Goal: Task Accomplishment & Management: Use online tool/utility

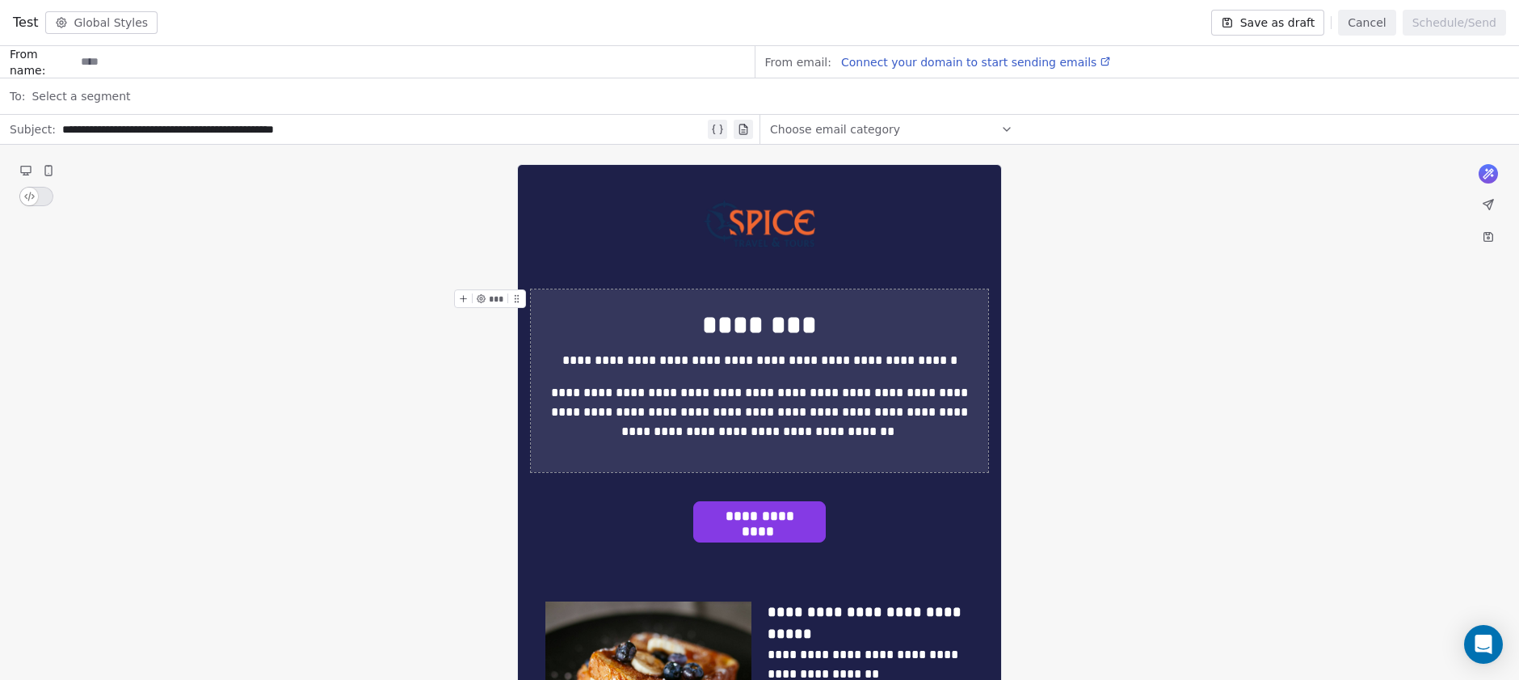
click at [855, 262] on div at bounding box center [759, 271] width 441 height 19
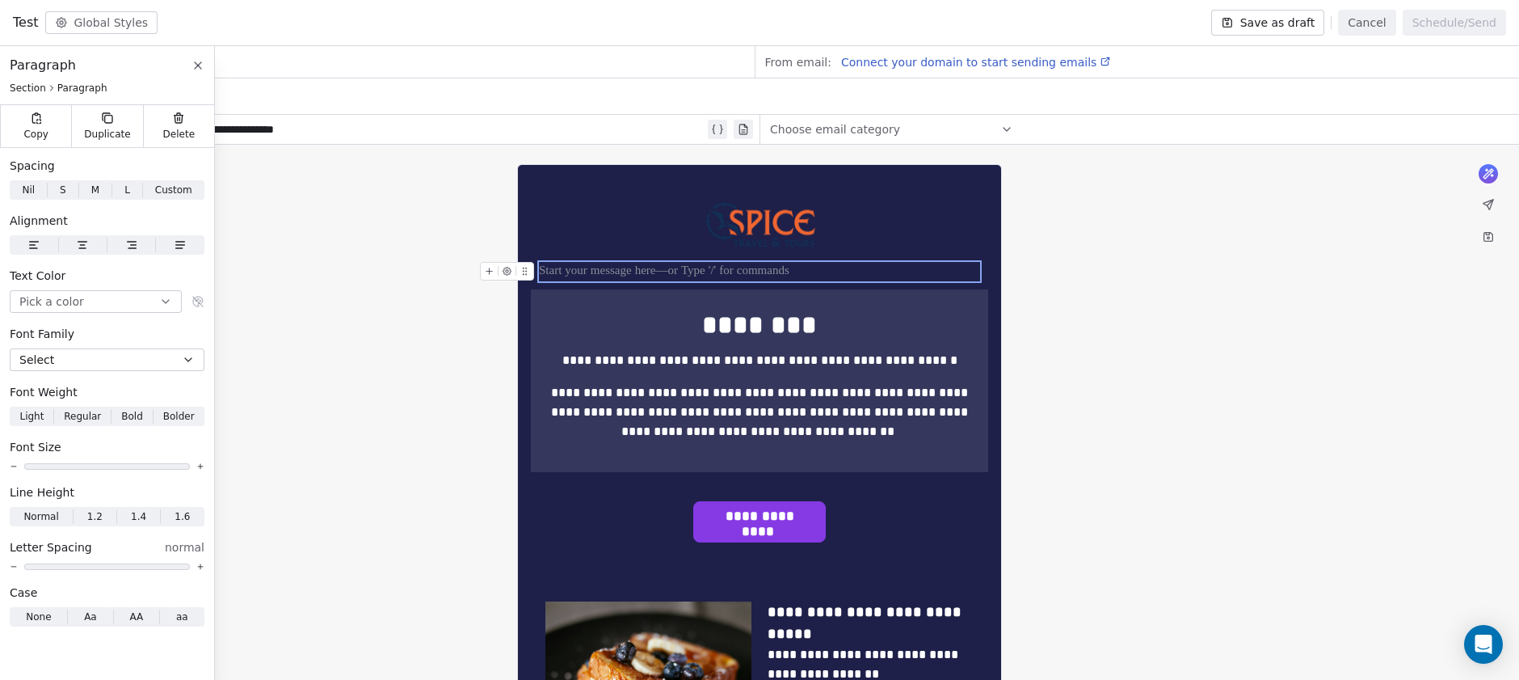
click at [883, 269] on div at bounding box center [759, 271] width 441 height 19
click at [507, 274] on icon at bounding box center [508, 271] width 8 height 8
click at [528, 276] on icon at bounding box center [525, 271] width 11 height 11
click at [189, 129] on span "Delete" at bounding box center [179, 134] width 32 height 13
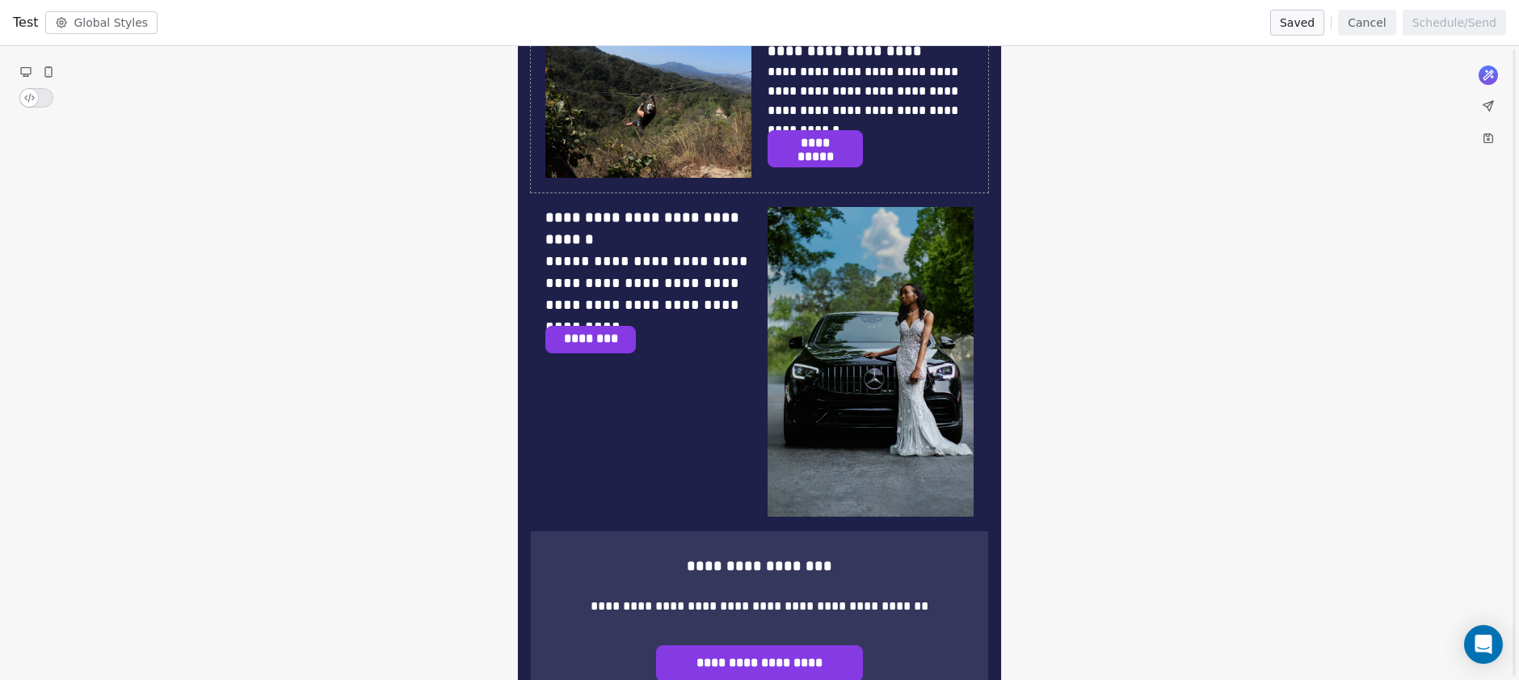
scroll to position [695, 0]
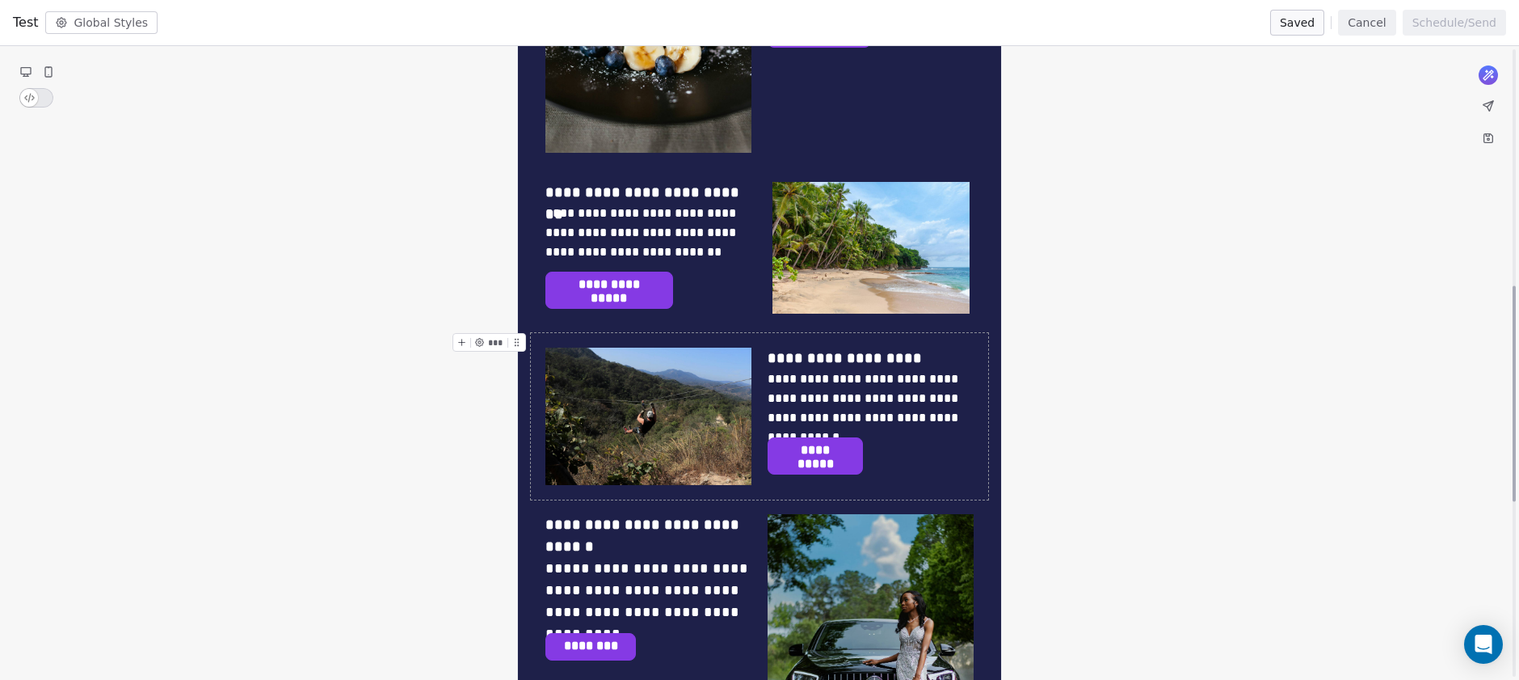
click at [1487, 108] on icon at bounding box center [1488, 105] width 13 height 13
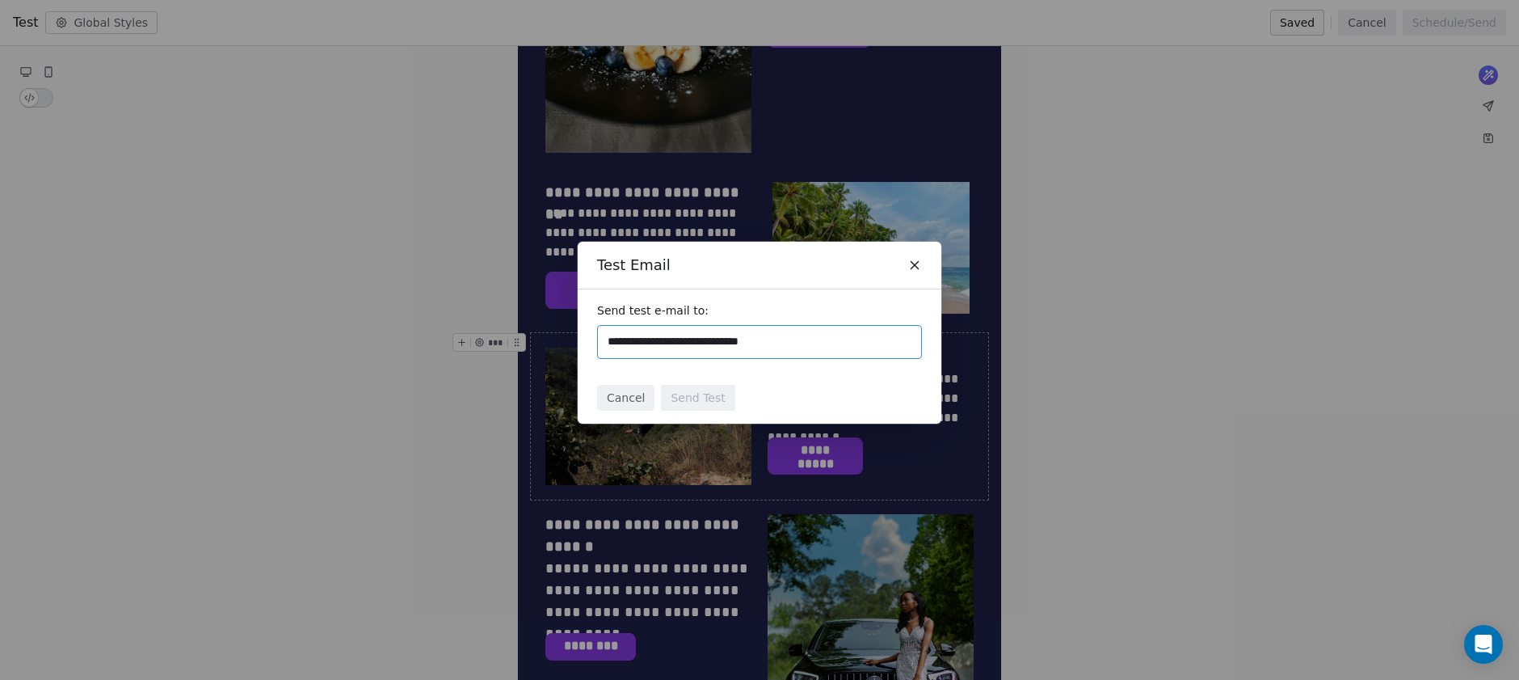
type input "**********"
click at [710, 409] on button "Send Test" at bounding box center [698, 398] width 74 height 26
